Goal: Information Seeking & Learning: Find specific fact

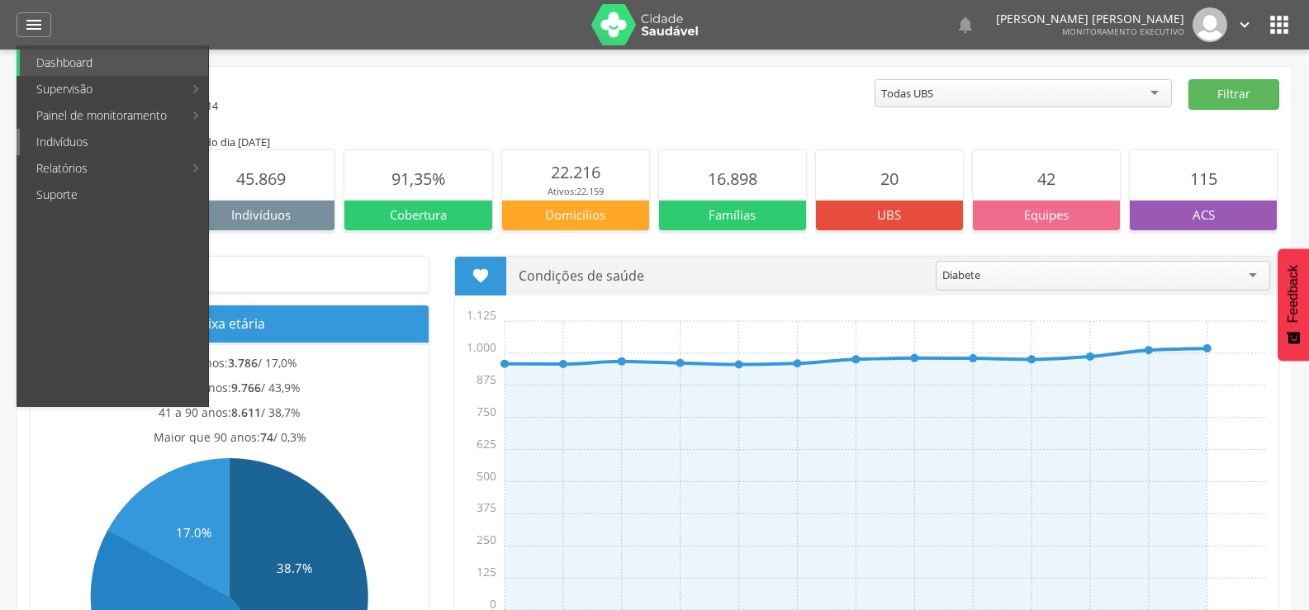
click at [57, 144] on link "Indivíduos" at bounding box center [114, 142] width 188 height 26
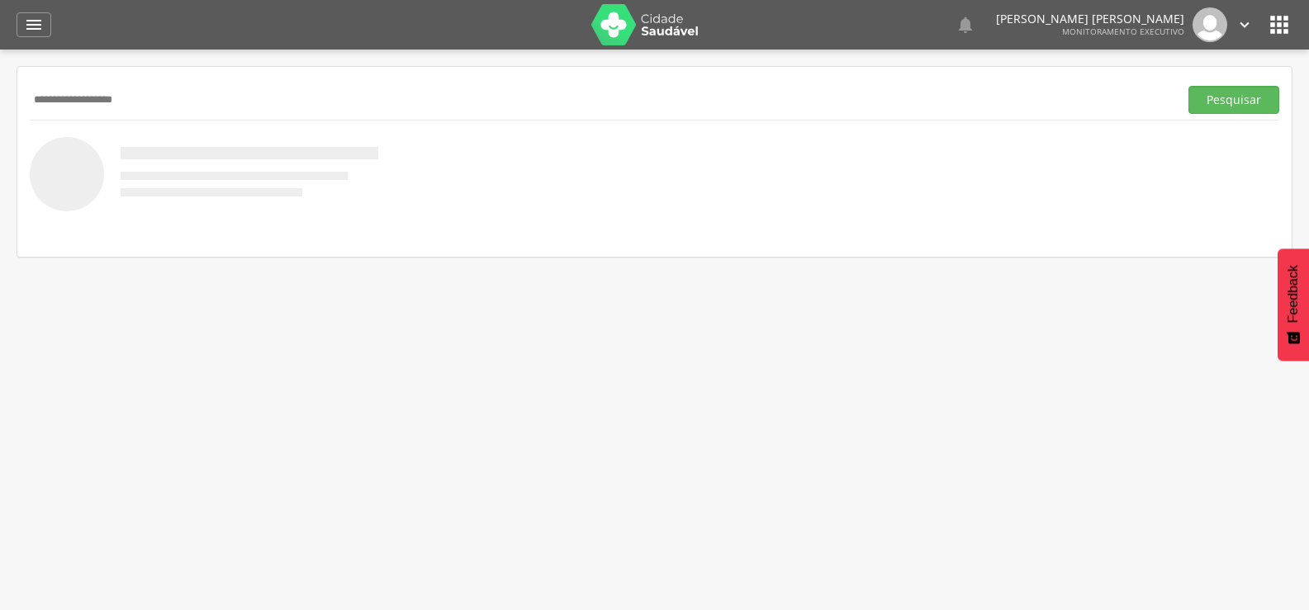
click at [1189, 86] on button "Pesquisar" at bounding box center [1234, 100] width 91 height 28
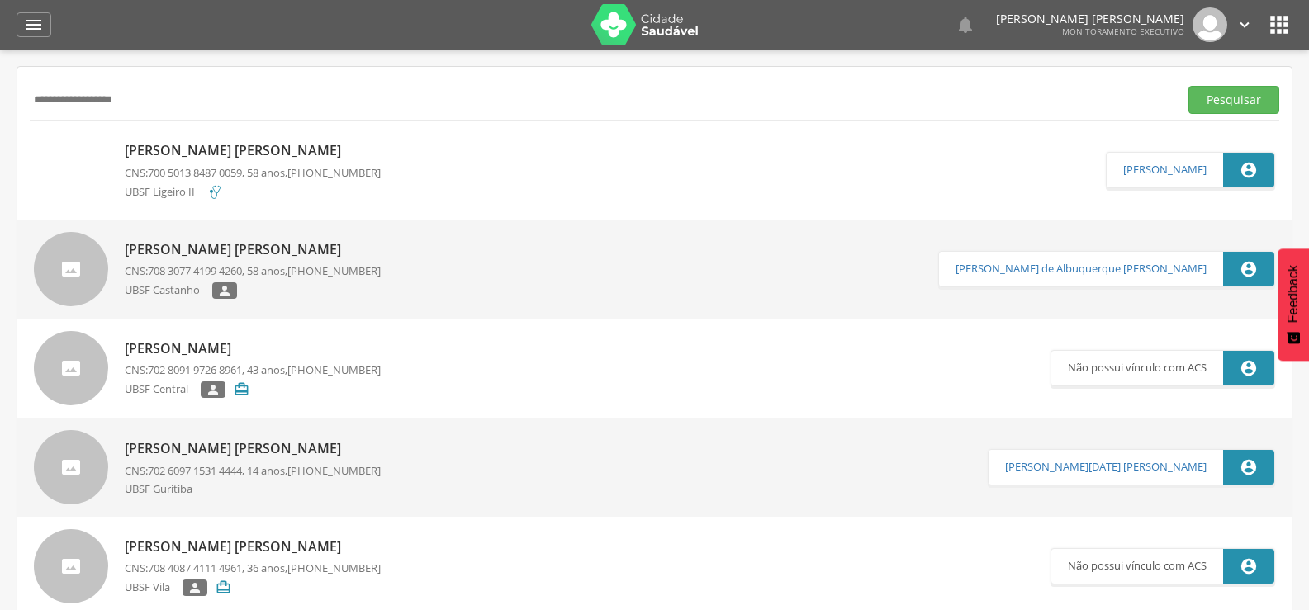
click at [93, 104] on input "**********" at bounding box center [601, 100] width 1142 height 28
type input "**********"
click at [1189, 86] on button "Pesquisar" at bounding box center [1234, 100] width 91 height 28
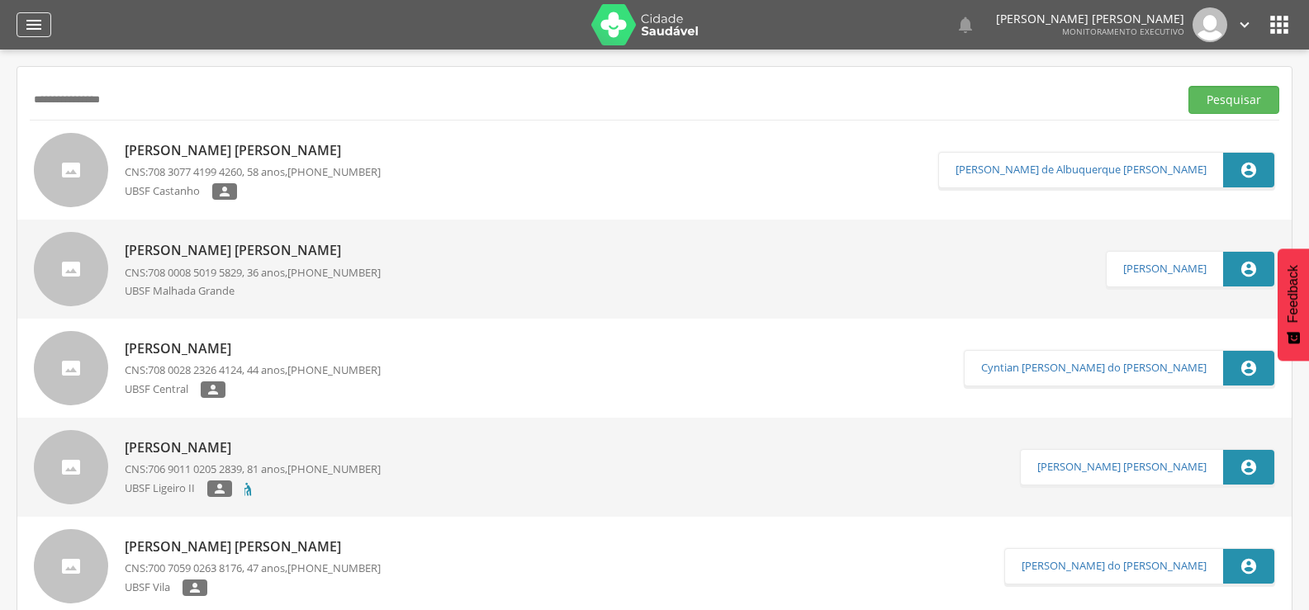
click at [36, 30] on icon "" at bounding box center [34, 25] width 20 height 20
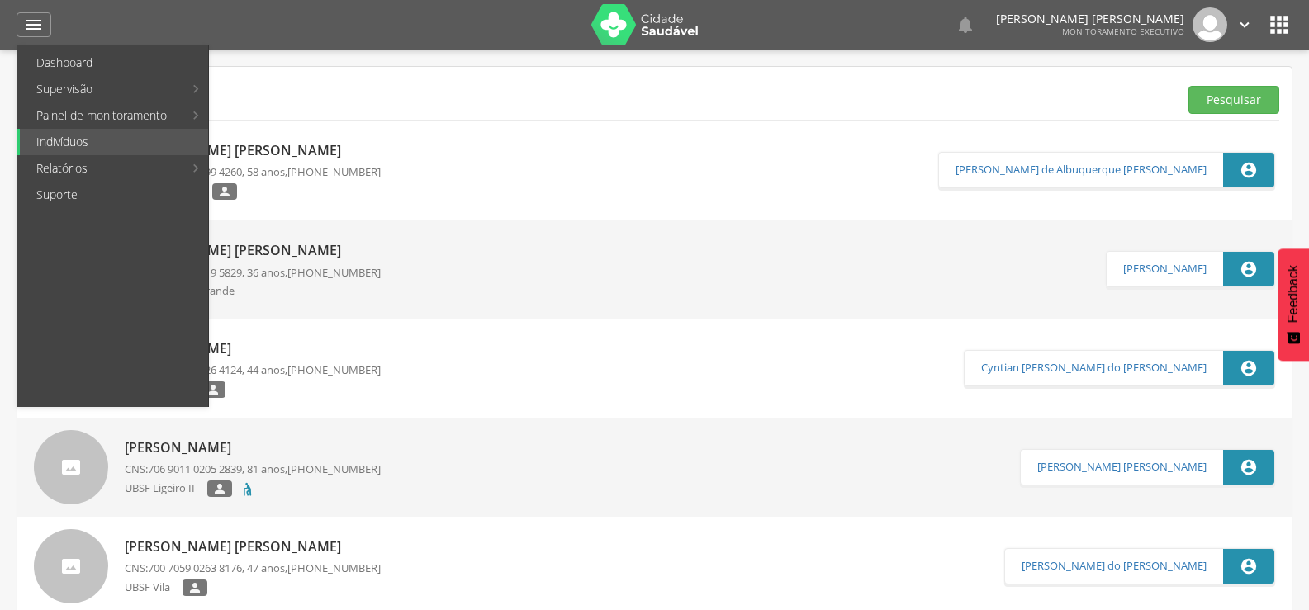
click at [524, 110] on input "**********" at bounding box center [601, 100] width 1142 height 28
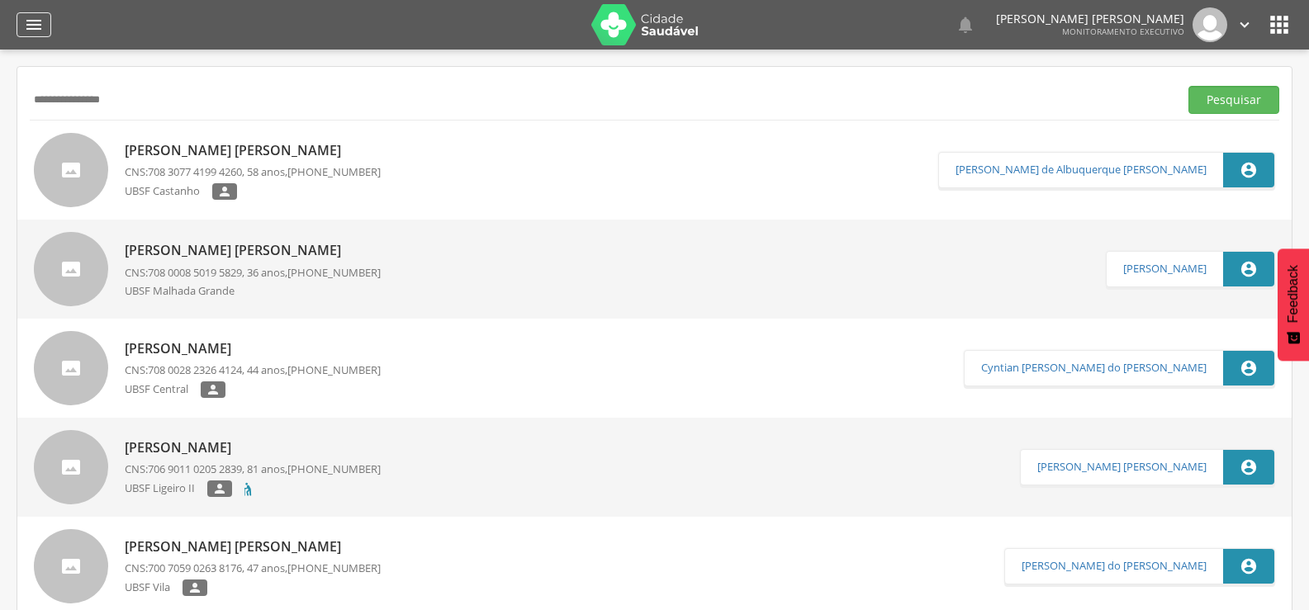
click at [40, 31] on icon "" at bounding box center [34, 25] width 20 height 20
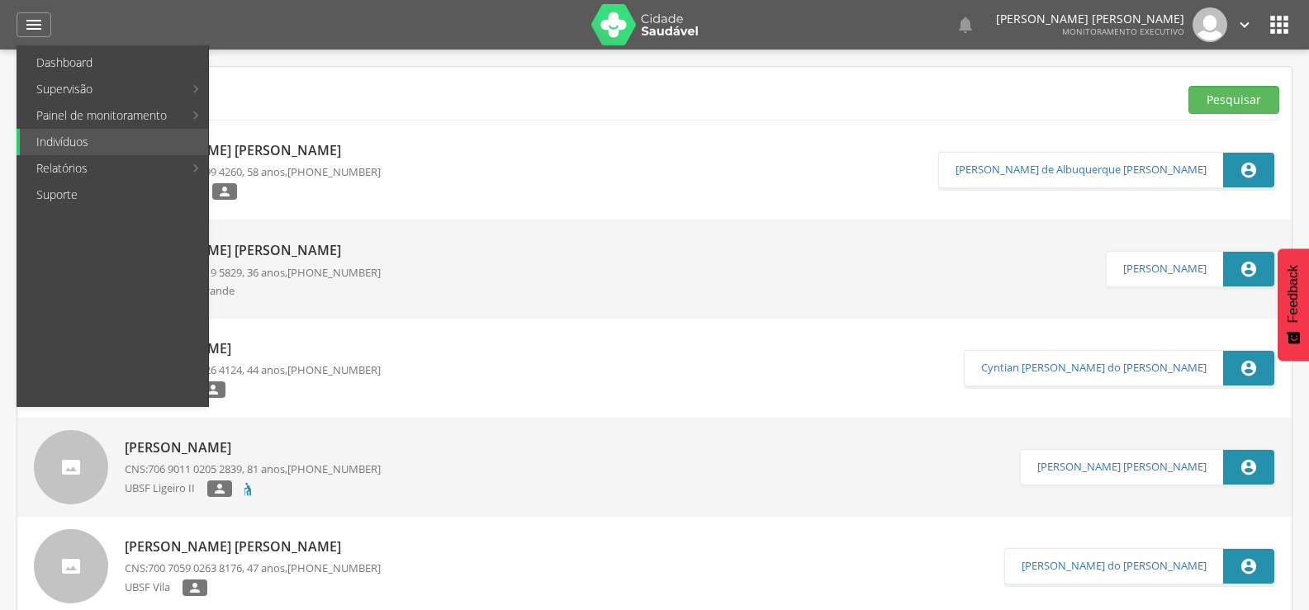
click at [834, 226] on div "Ana Claudia de Almeida Barros CNS: 708 0008 5019 5829 , 36 anos, (83) 99400-167…" at bounding box center [654, 269] width 1275 height 99
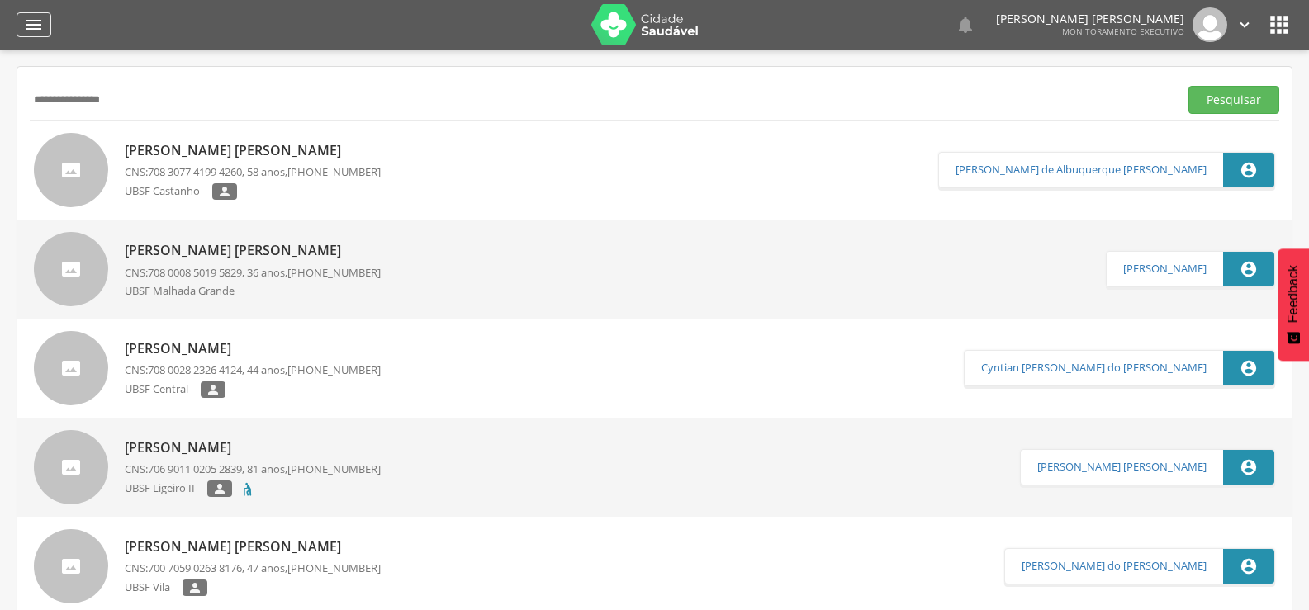
click at [38, 21] on icon "" at bounding box center [34, 25] width 20 height 20
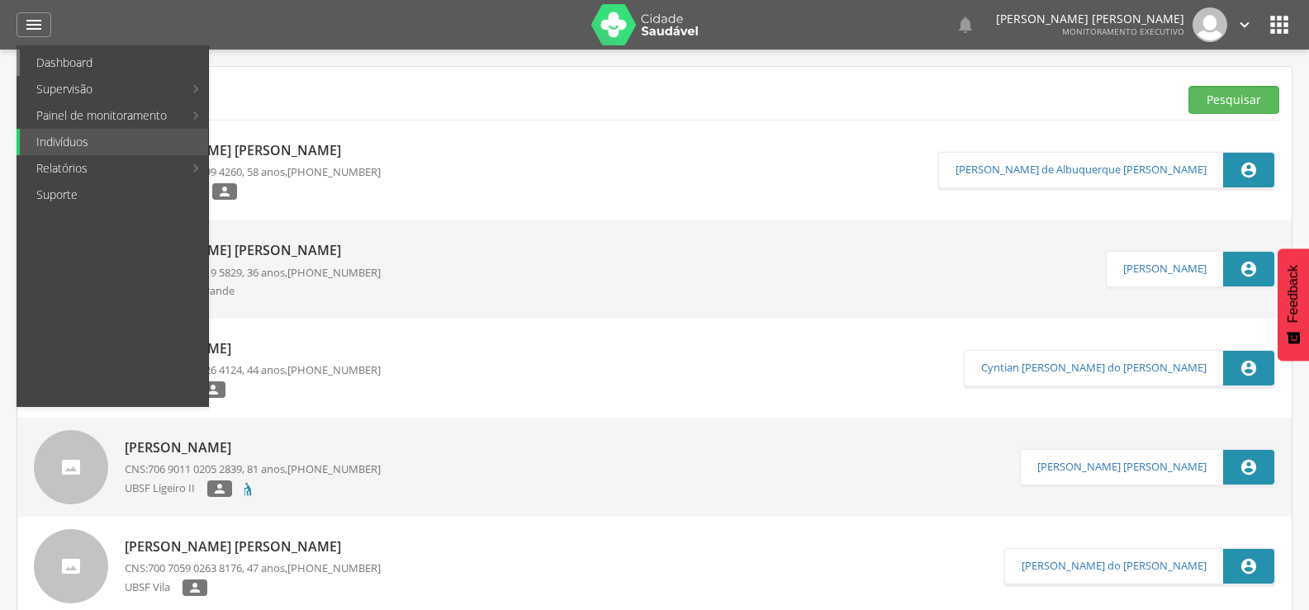
click at [40, 64] on link "Dashboard" at bounding box center [114, 63] width 188 height 26
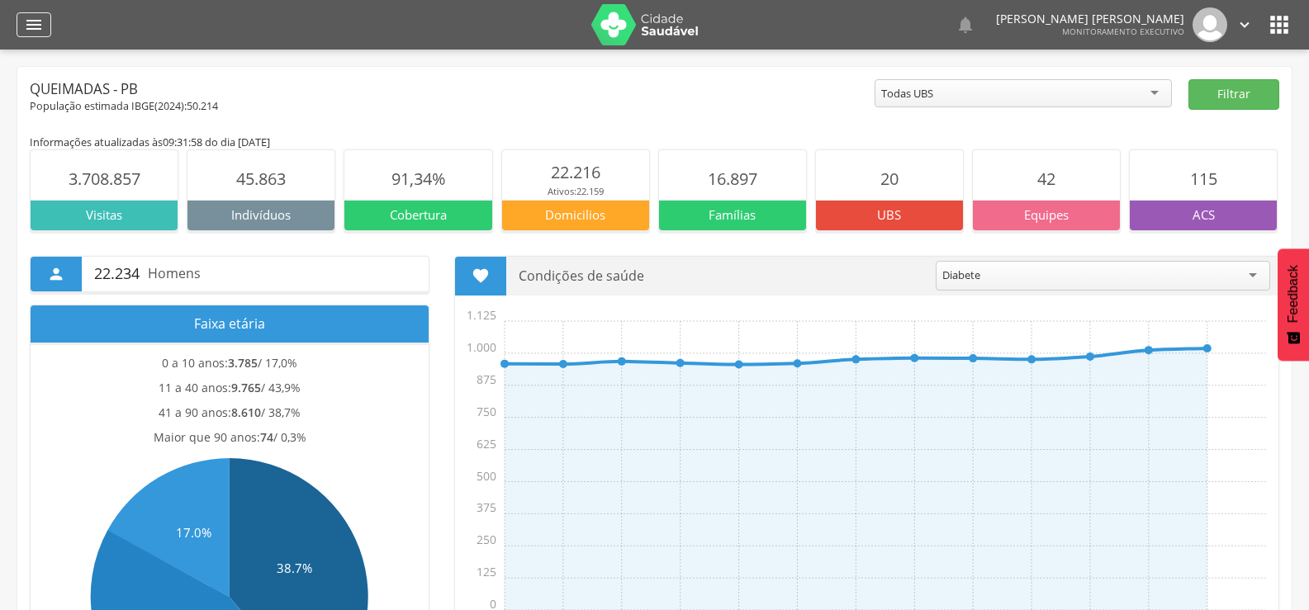
click at [29, 14] on div "" at bounding box center [34, 24] width 35 height 25
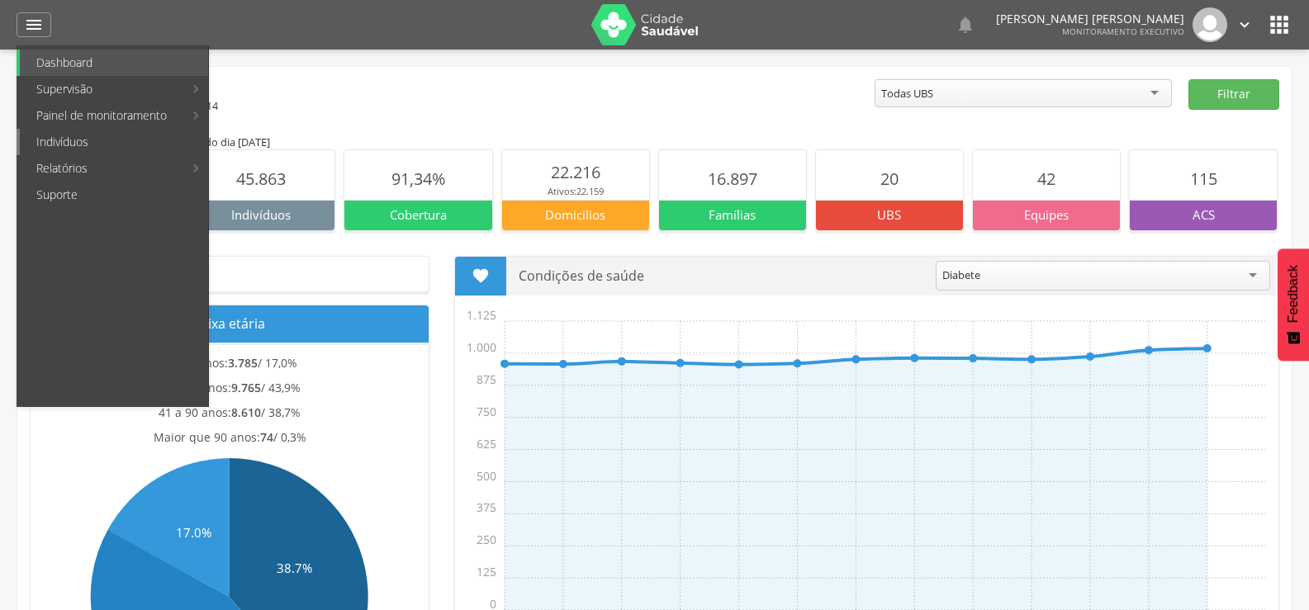
click at [69, 145] on link "Indivíduos" at bounding box center [114, 142] width 188 height 26
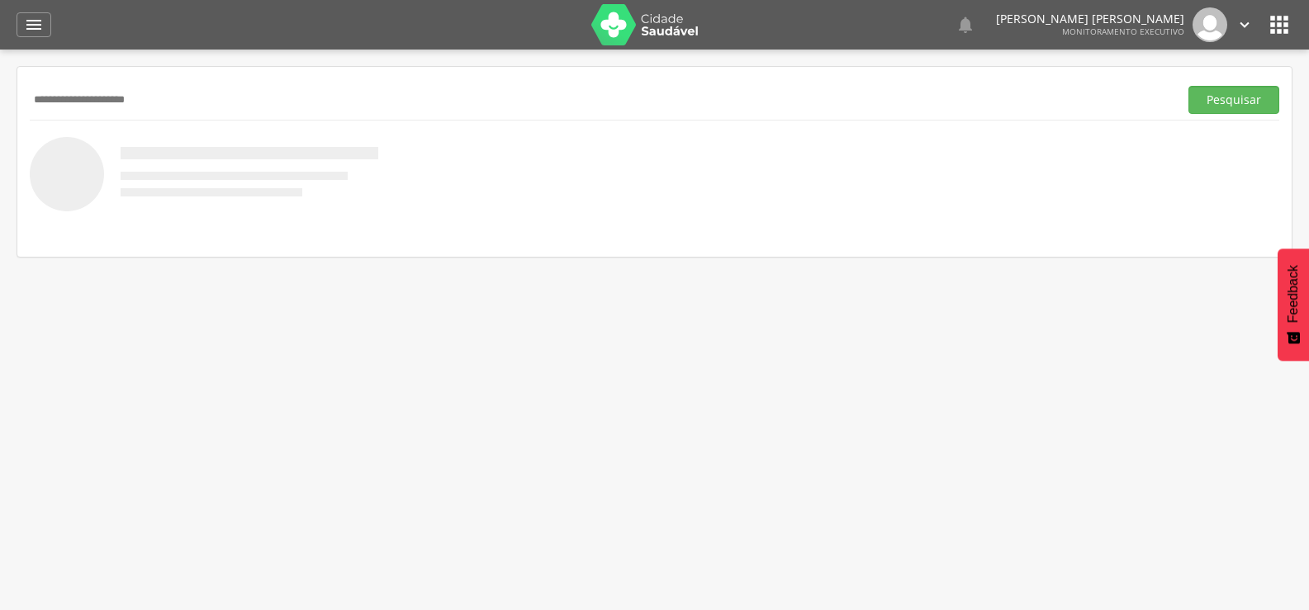
type input "**********"
click at [1189, 86] on button "Pesquisar" at bounding box center [1234, 100] width 91 height 28
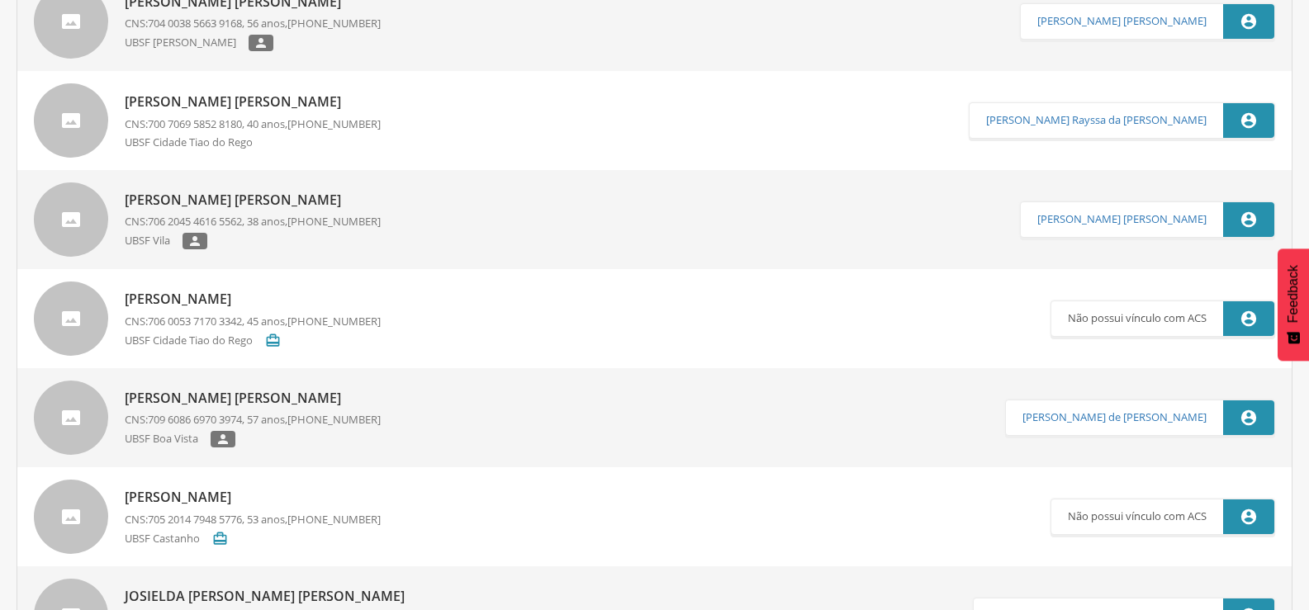
scroll to position [330, 0]
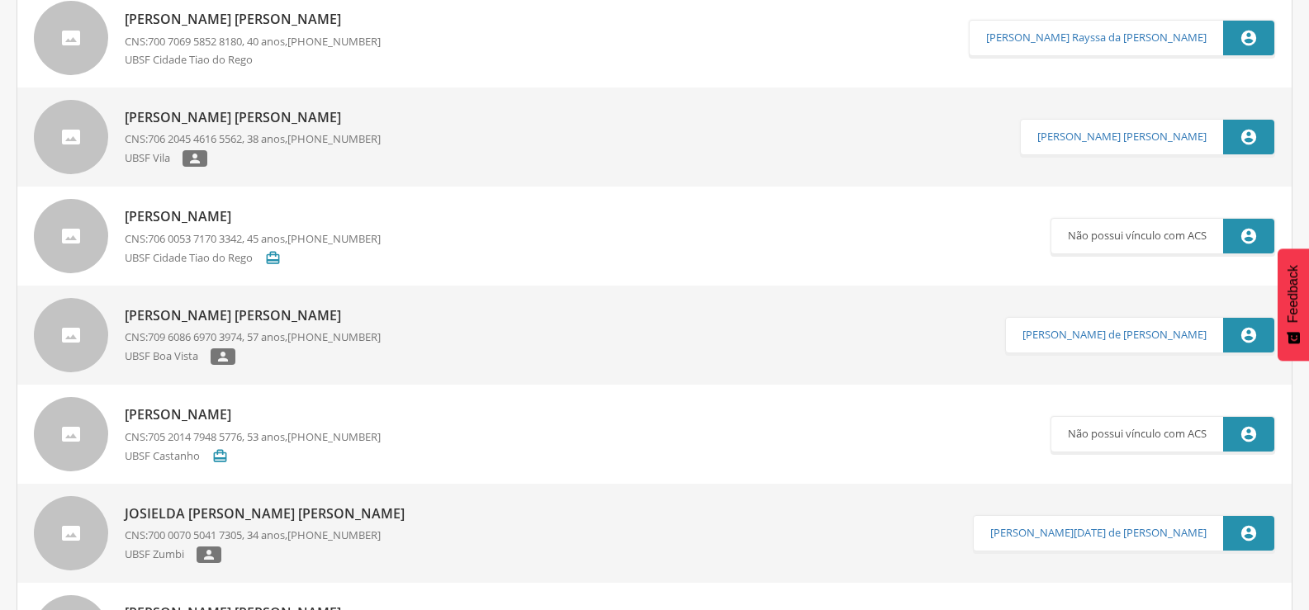
click at [195, 239] on span "706 0053 7170 3342" at bounding box center [195, 238] width 94 height 15
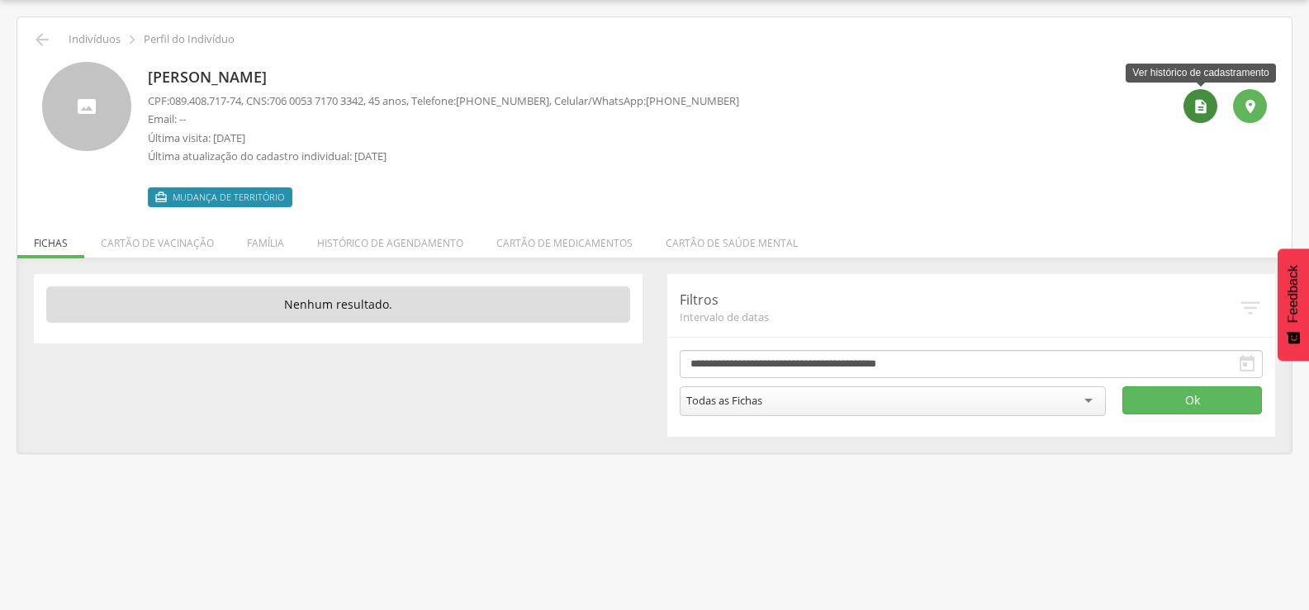
click at [1199, 116] on div "" at bounding box center [1201, 106] width 34 height 34
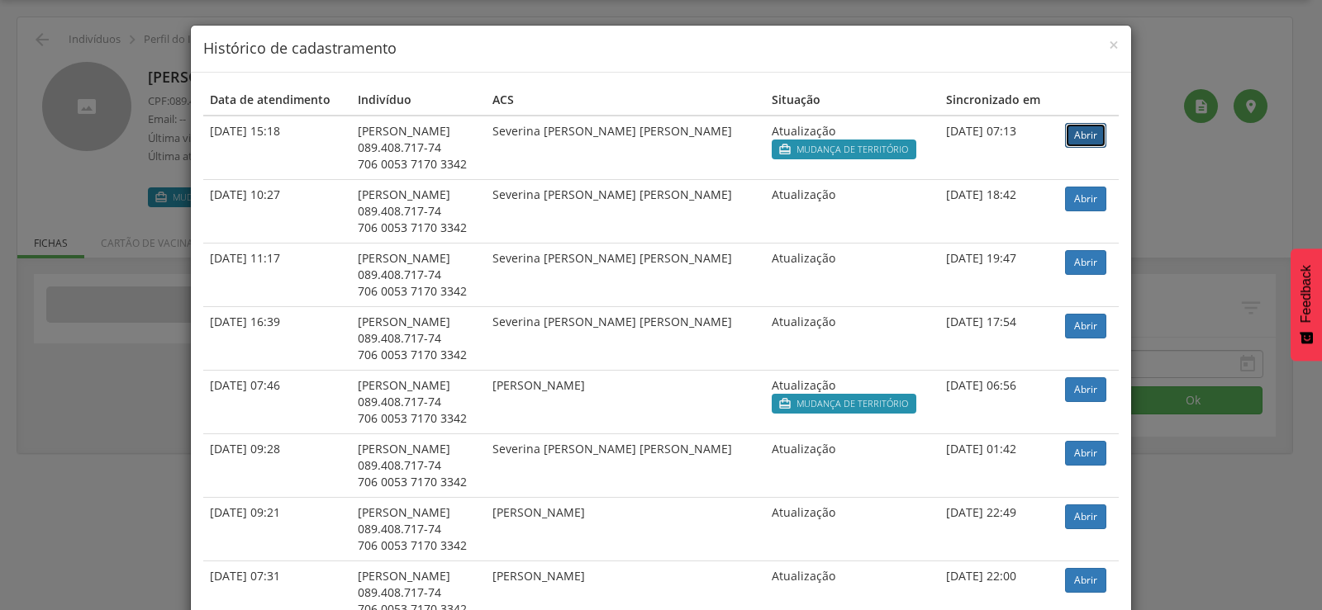
click at [1076, 142] on link "Abrir" at bounding box center [1085, 135] width 41 height 25
click at [69, 186] on div "× Histórico de cadastramento Data de atendimento Indivíduo ACS Situação Sincron…" at bounding box center [661, 305] width 1322 height 610
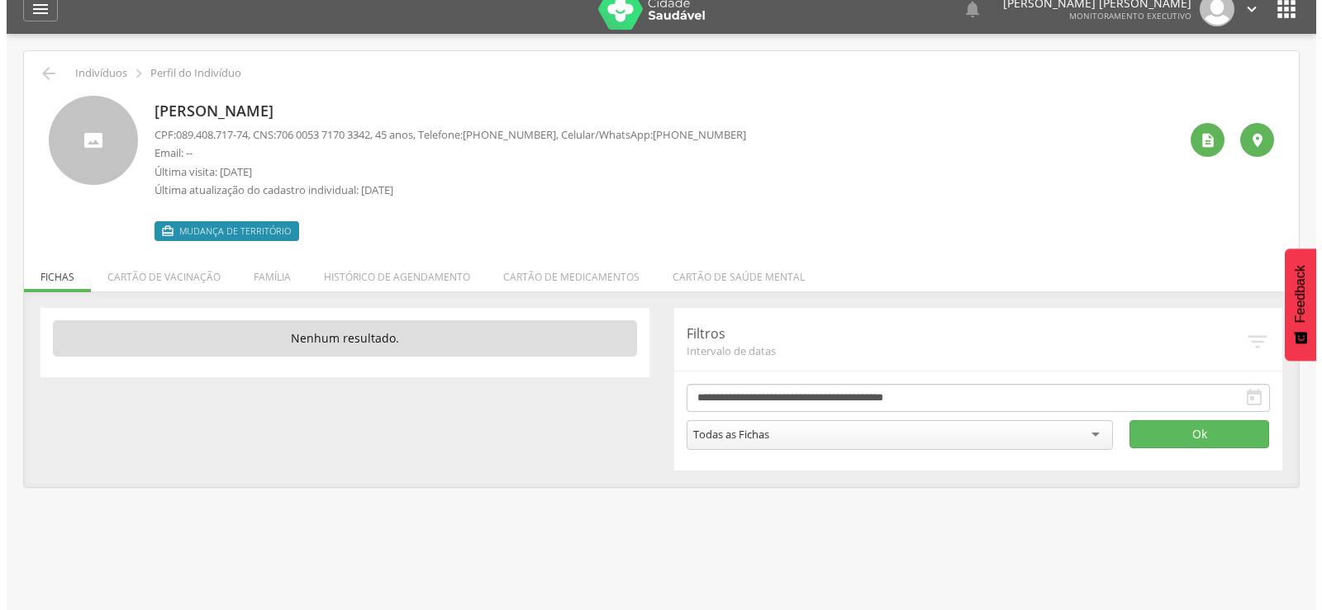
scroll to position [0, 0]
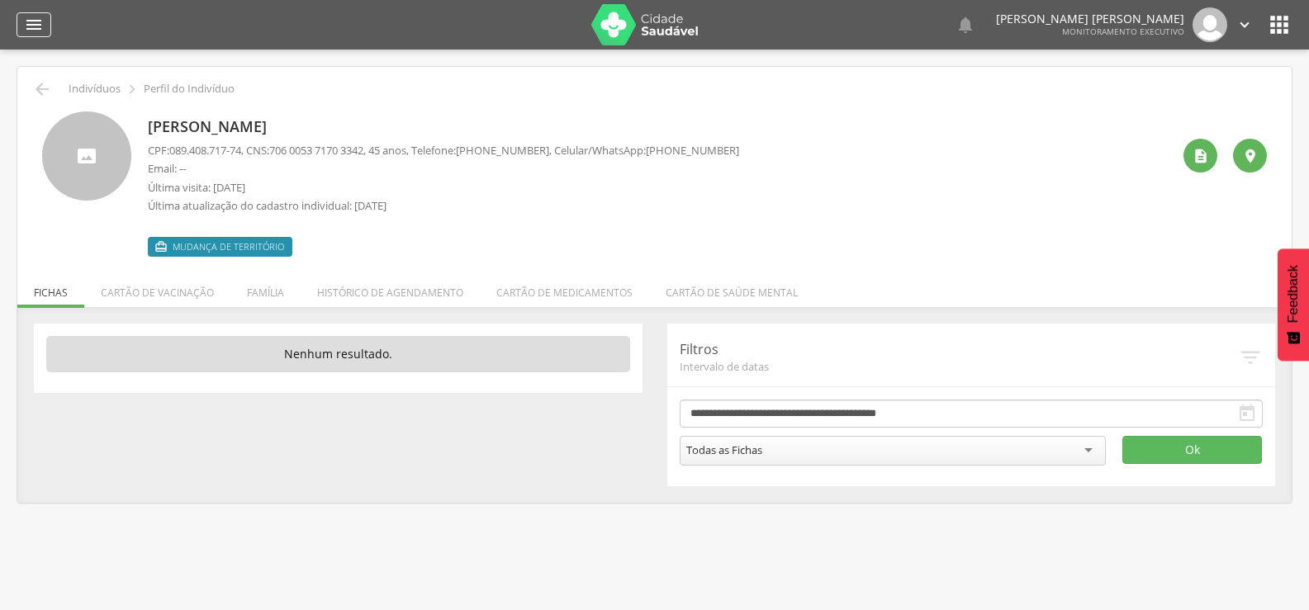
click at [27, 28] on icon "" at bounding box center [34, 25] width 20 height 20
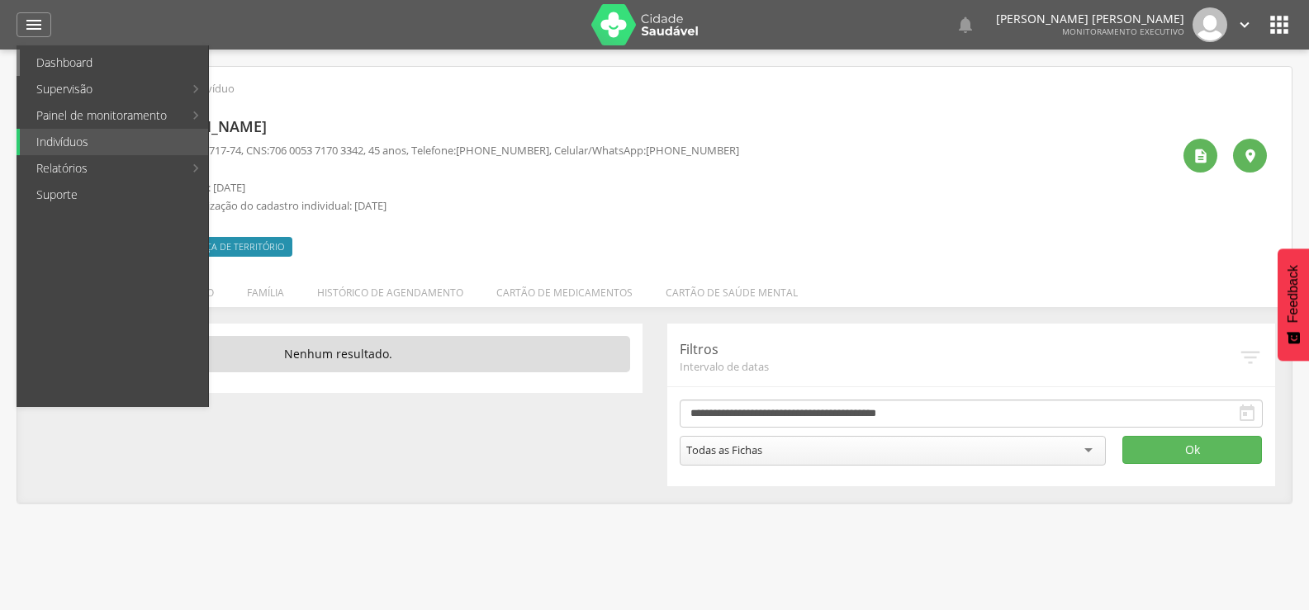
click at [55, 59] on link "Dashboard" at bounding box center [114, 63] width 188 height 26
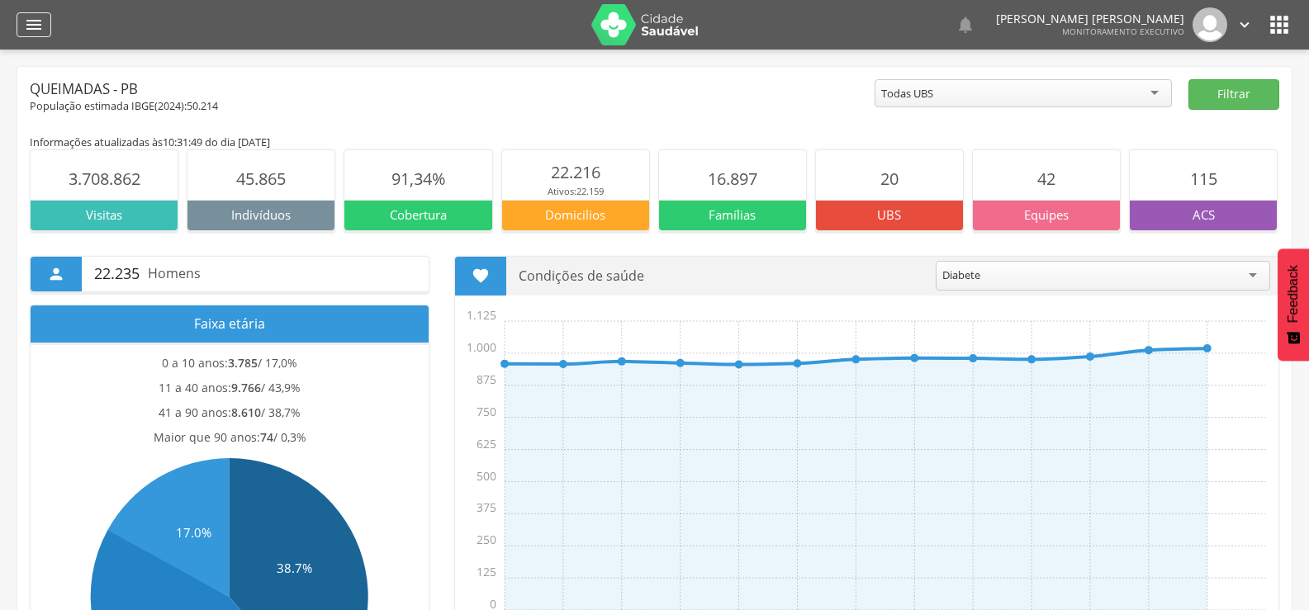
click at [21, 24] on div "" at bounding box center [34, 24] width 35 height 25
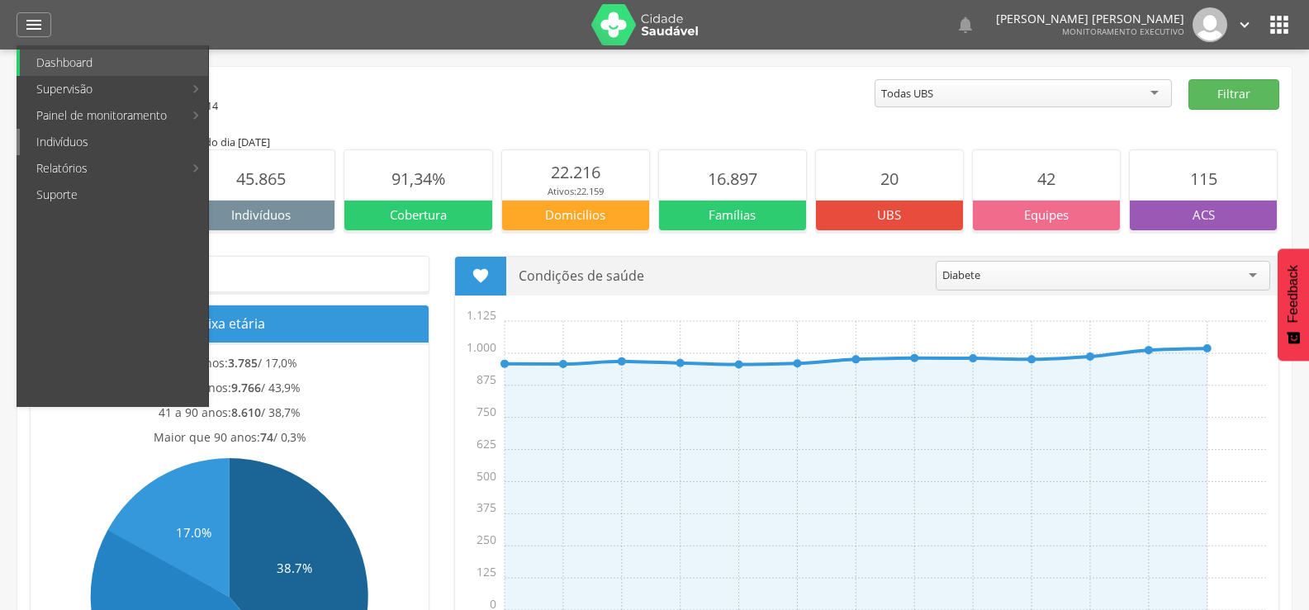
click at [49, 138] on link "Indivíduos" at bounding box center [114, 142] width 188 height 26
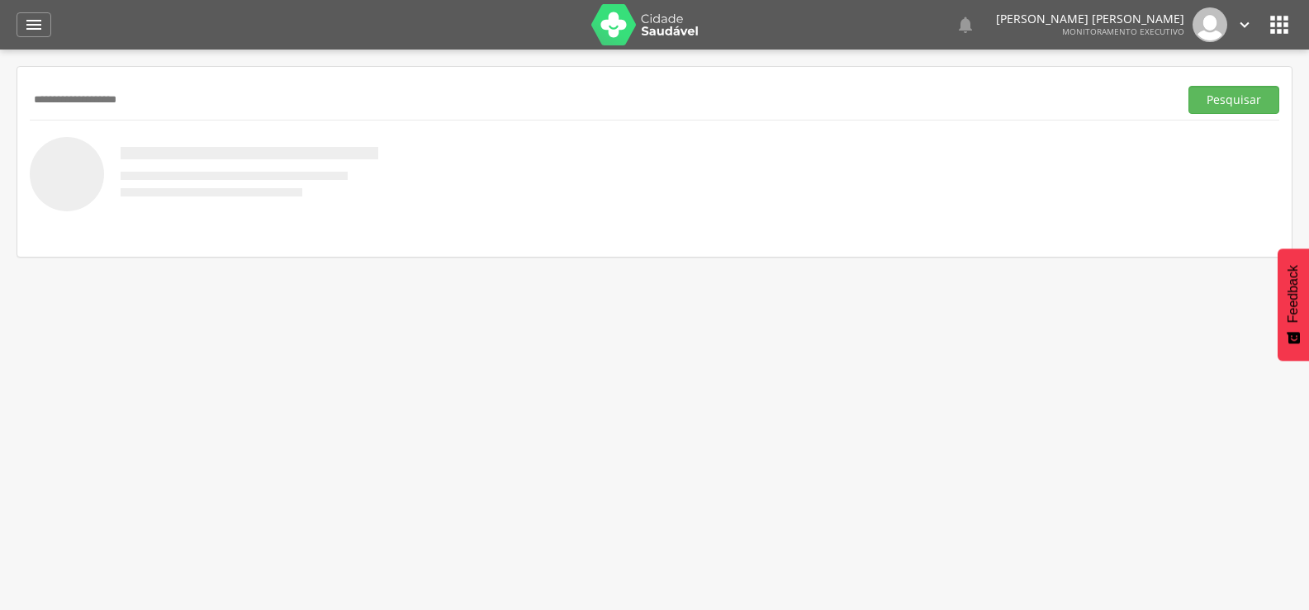
type input "**********"
click at [1189, 86] on button "Pesquisar" at bounding box center [1234, 100] width 91 height 28
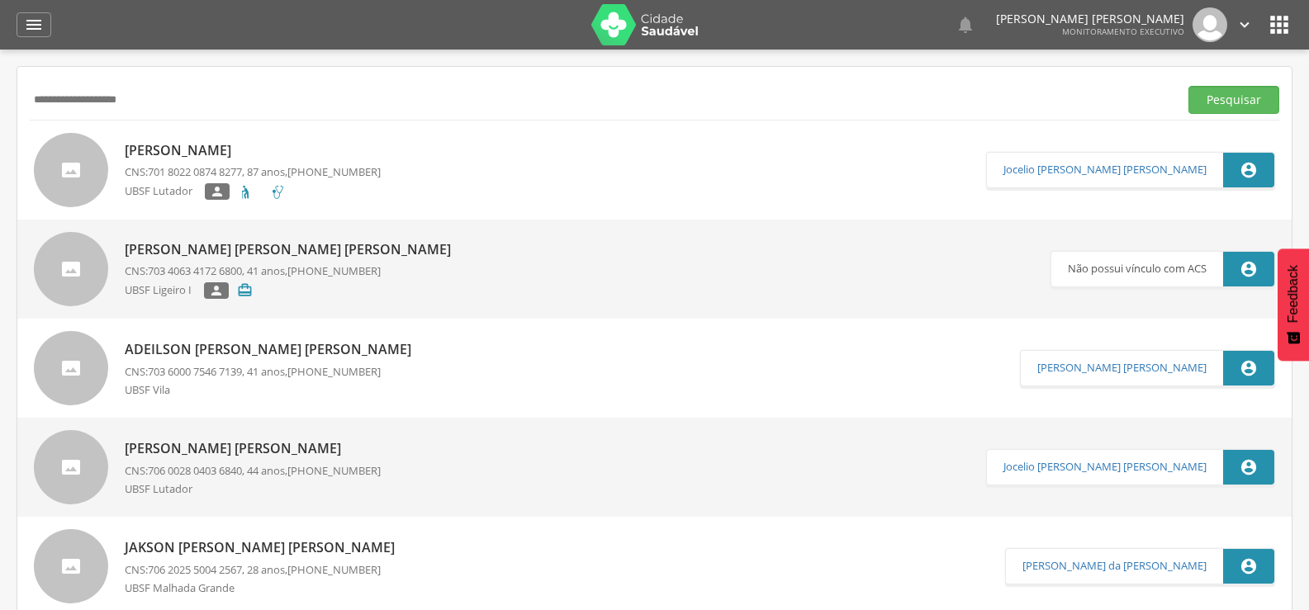
click at [217, 159] on p "[PERSON_NAME]" at bounding box center [253, 150] width 256 height 19
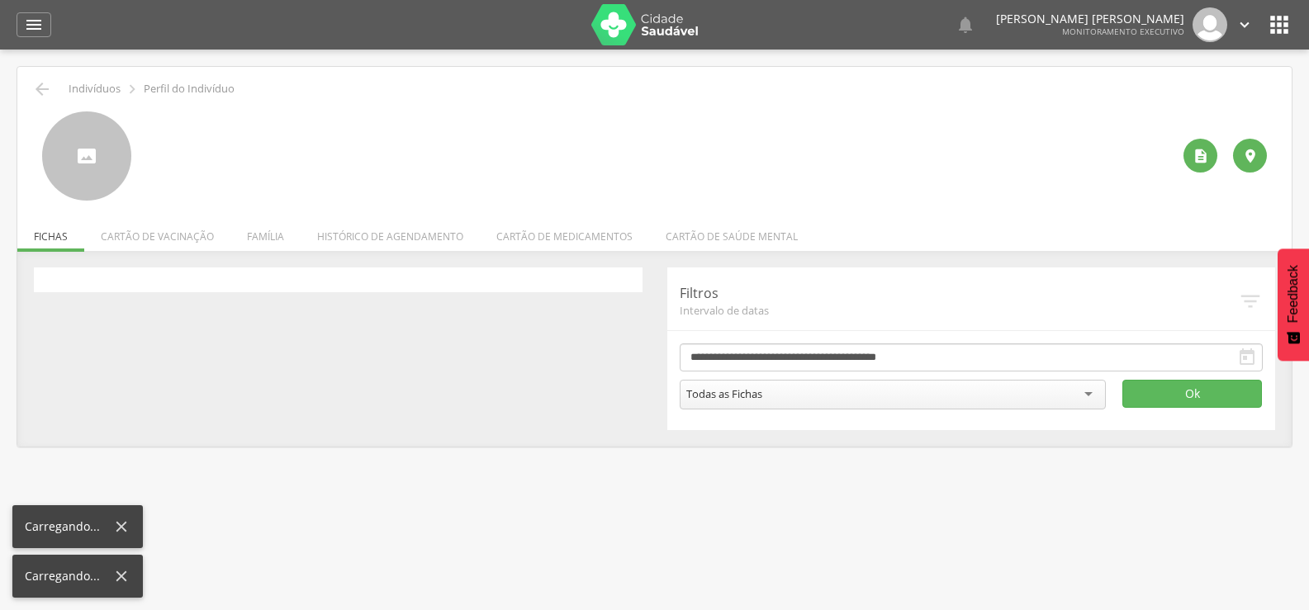
click at [217, 159] on div at bounding box center [660, 156] width 1024 height 89
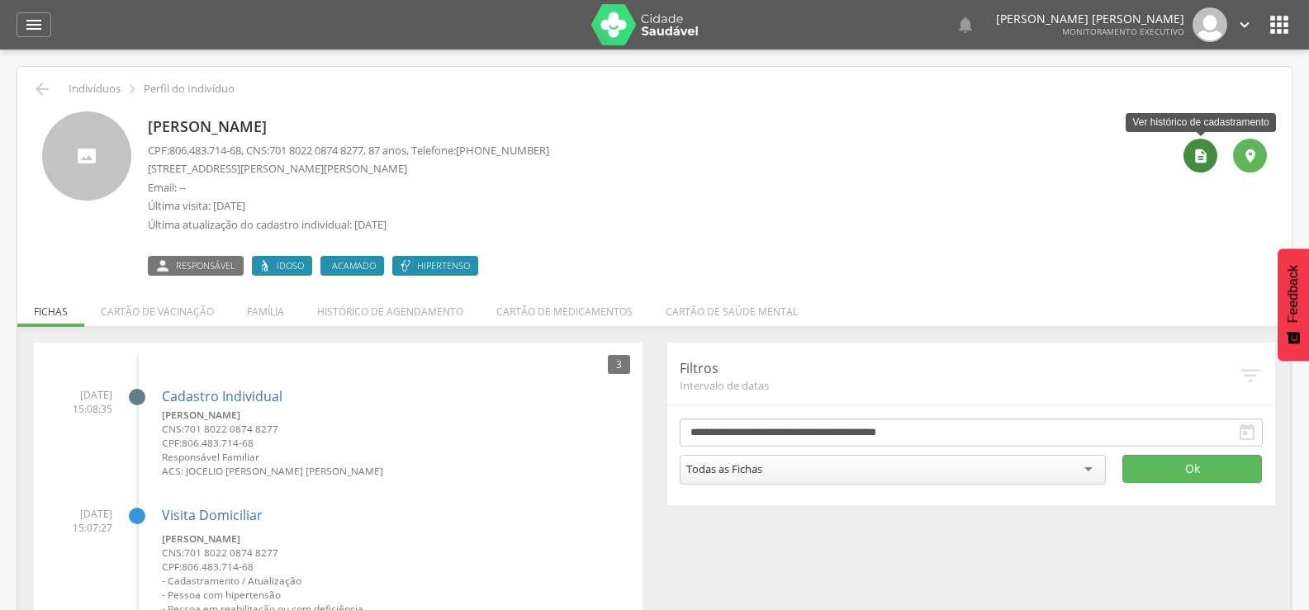
click at [1199, 167] on div "" at bounding box center [1201, 156] width 34 height 34
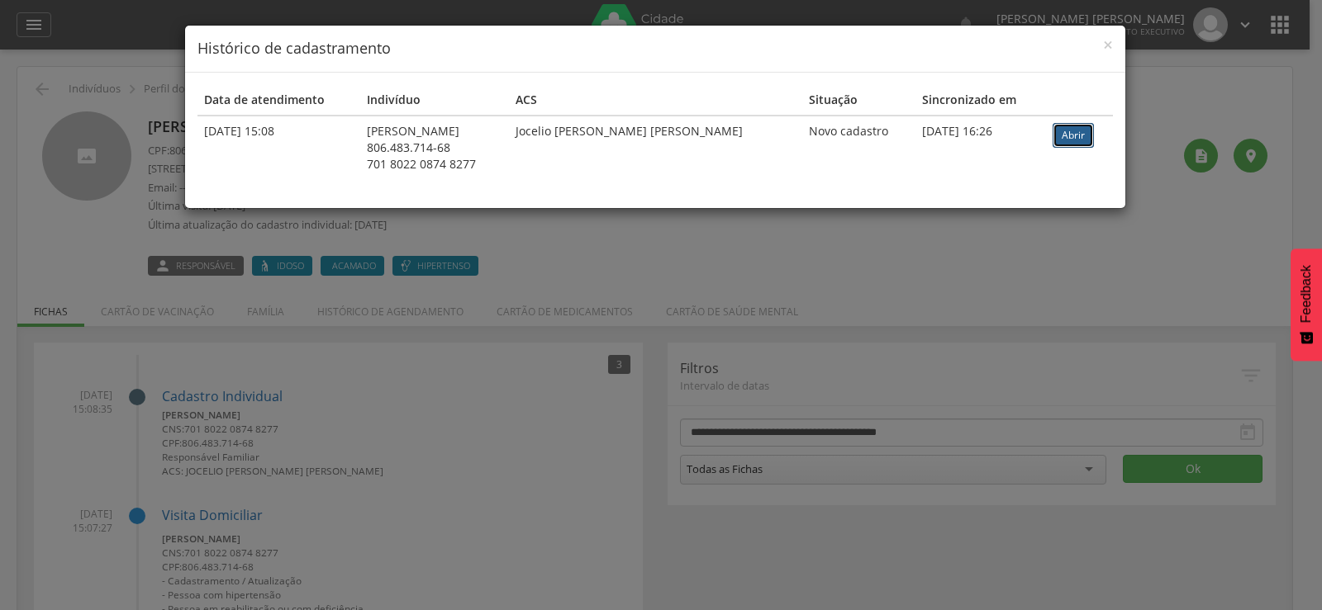
click at [1060, 136] on link "Abrir" at bounding box center [1072, 135] width 41 height 25
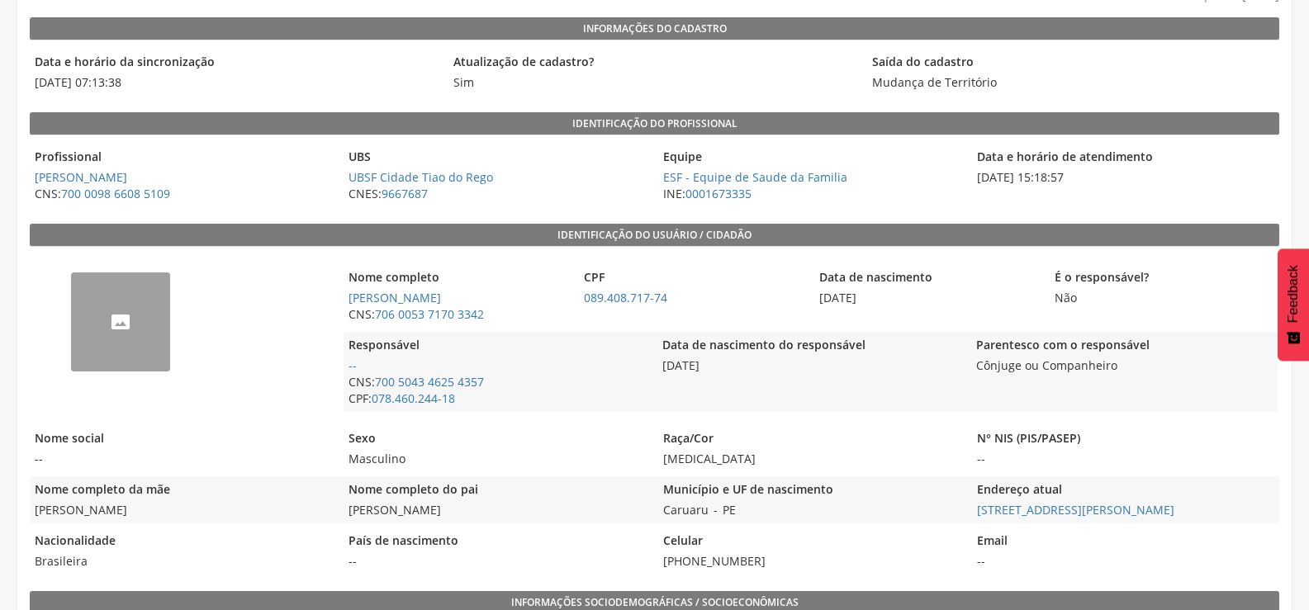
scroll to position [165, 0]
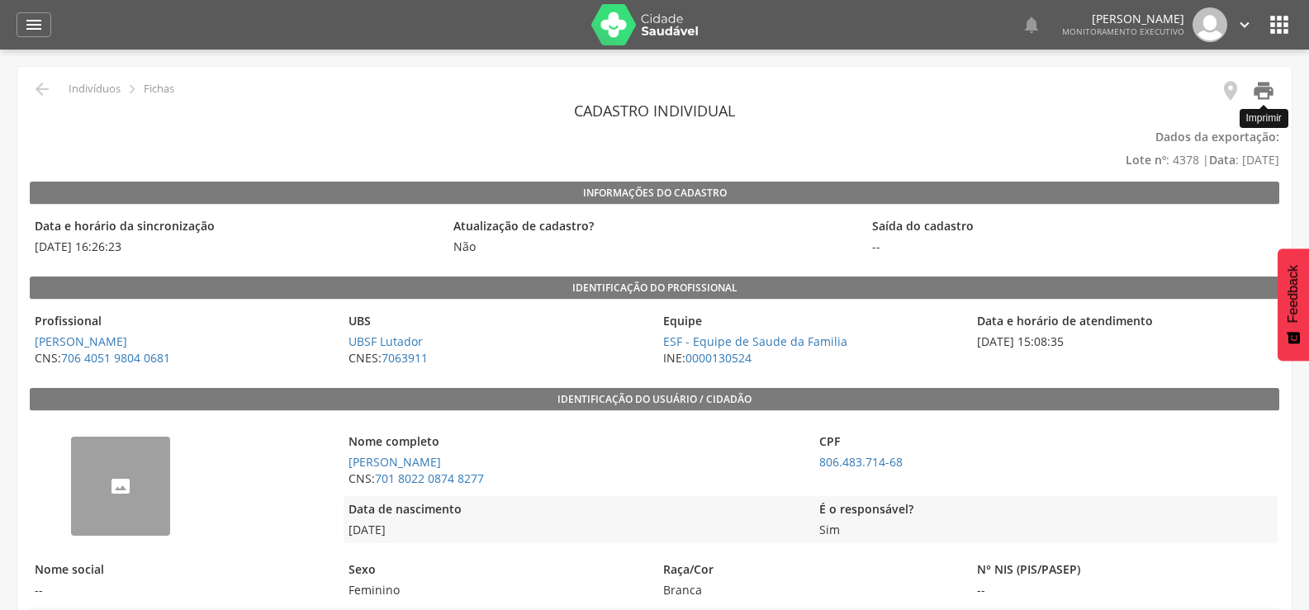
click at [1272, 90] on icon "" at bounding box center [1263, 90] width 23 height 23
click at [1269, 97] on icon "" at bounding box center [1263, 90] width 23 height 23
click at [1264, 97] on icon "" at bounding box center [1263, 90] width 23 height 23
click at [27, 23] on icon "" at bounding box center [34, 25] width 20 height 20
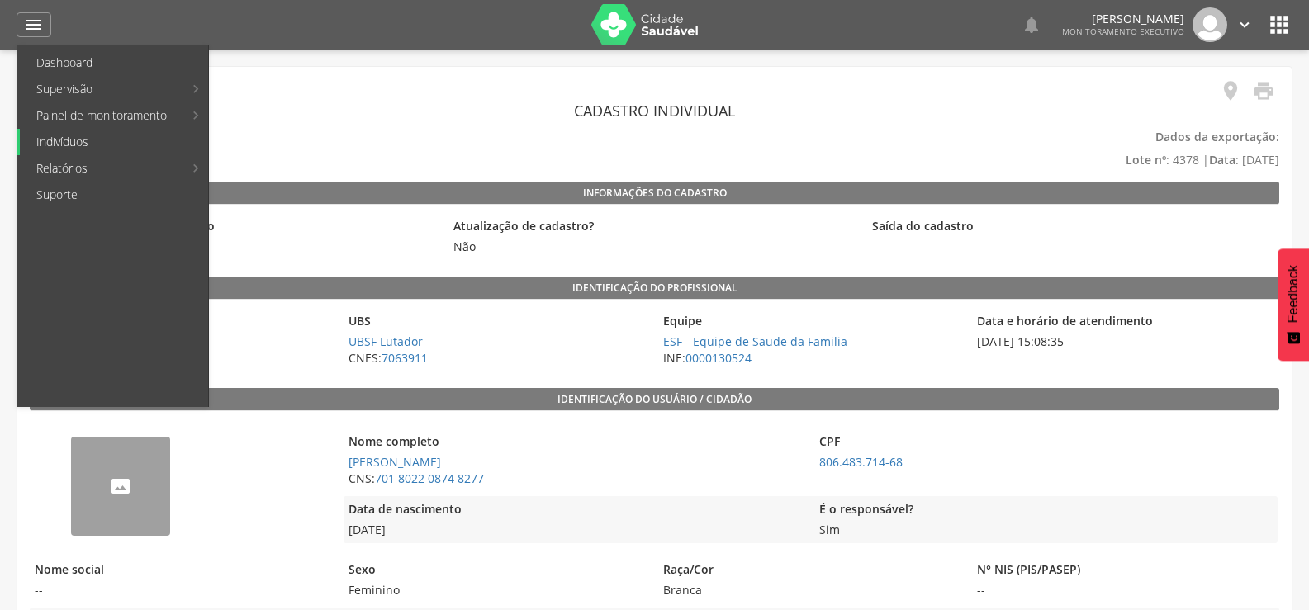
drag, startPoint x: 56, startPoint y: 141, endPoint x: 50, endPoint y: 133, distance: 10.6
click at [56, 142] on link "Indivíduos" at bounding box center [114, 142] width 188 height 26
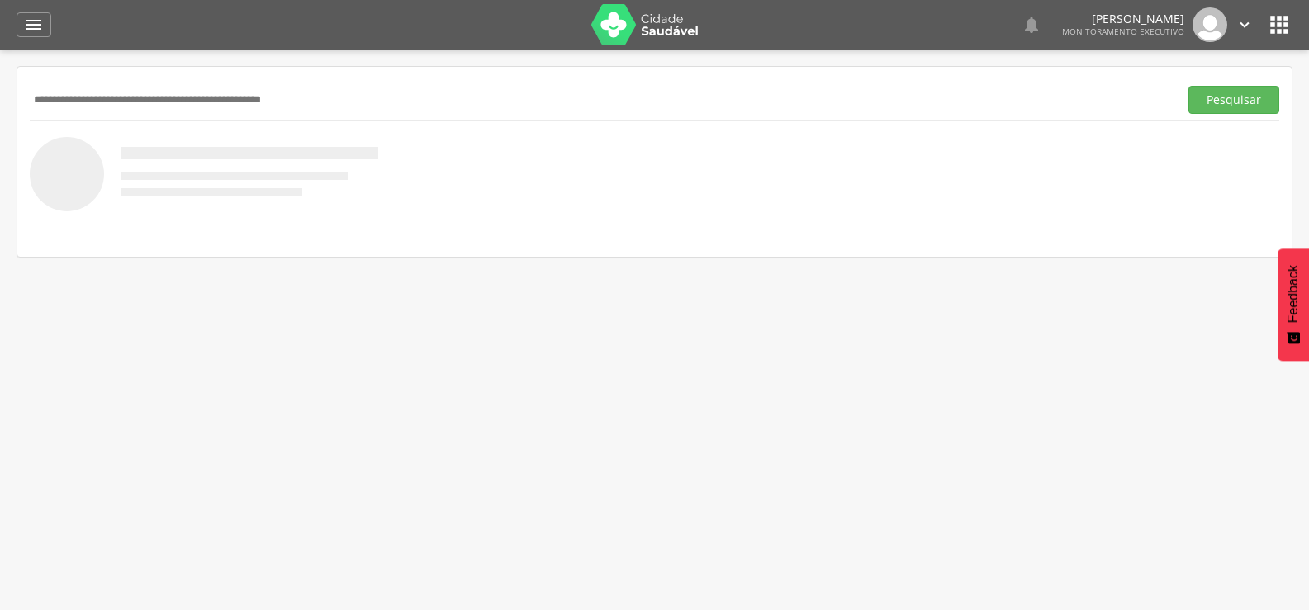
paste input "**********"
type input "**********"
click at [1189, 86] on button "Pesquisar" at bounding box center [1234, 100] width 91 height 28
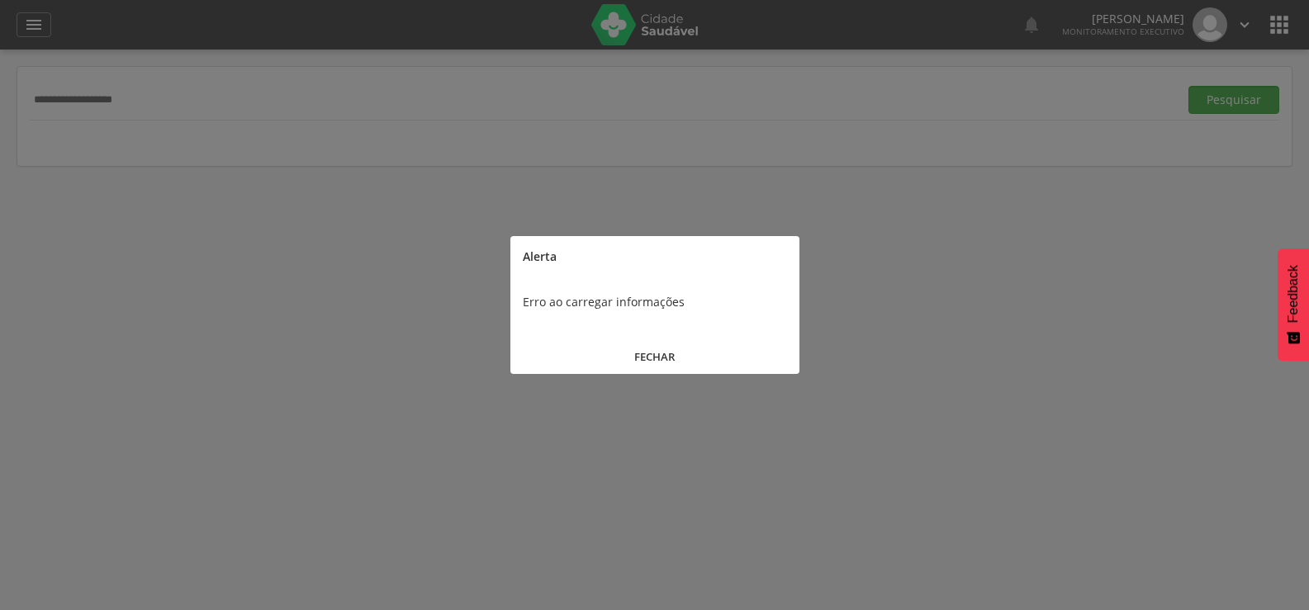
click at [653, 360] on button "FECHAR" at bounding box center [655, 358] width 289 height 36
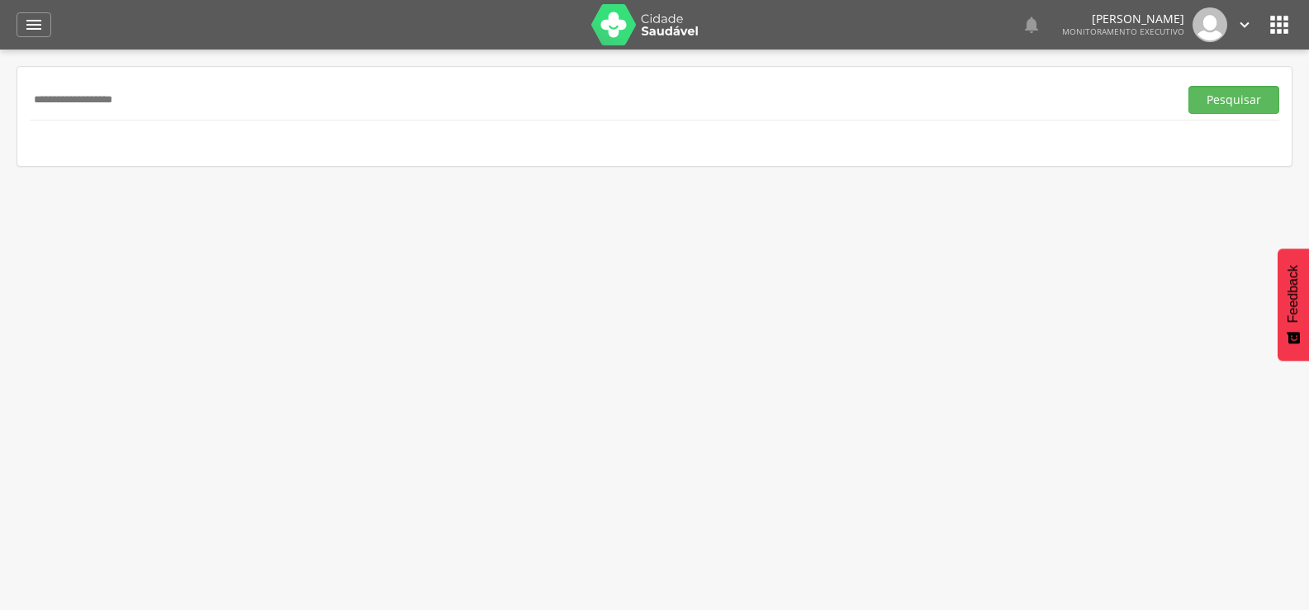
click at [165, 99] on input "**********" at bounding box center [601, 100] width 1142 height 28
click at [1189, 86] on button "Pesquisar" at bounding box center [1234, 100] width 91 height 28
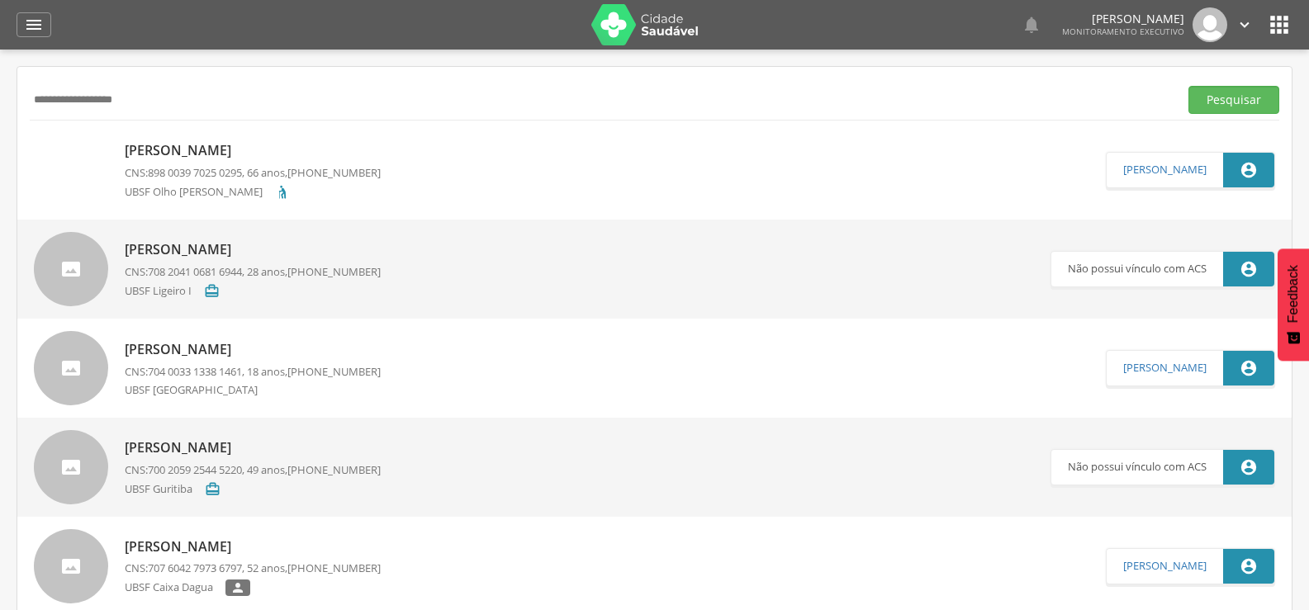
click at [234, 180] on span "898 0039 7025 0295" at bounding box center [195, 172] width 94 height 15
type input "**********"
